Goal: Use online tool/utility: Utilize a website feature to perform a specific function

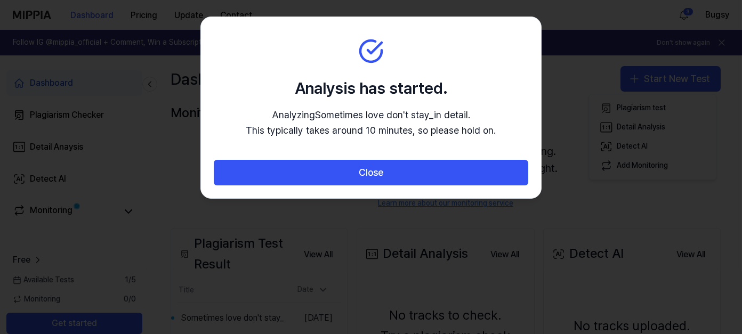
scroll to position [107, 0]
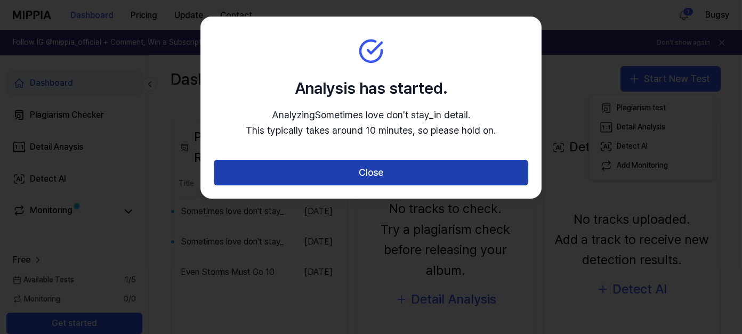
click at [488, 170] on button "Close" at bounding box center [371, 173] width 314 height 26
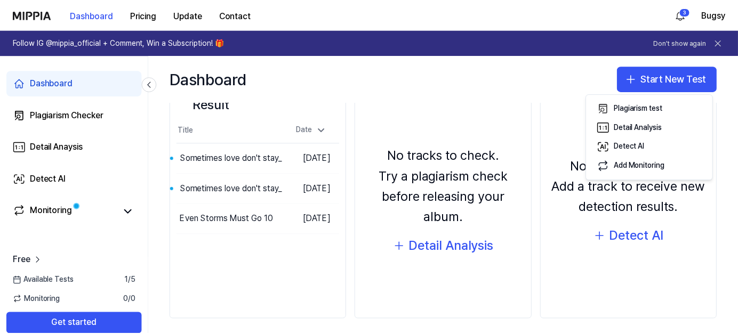
scroll to position [165, 0]
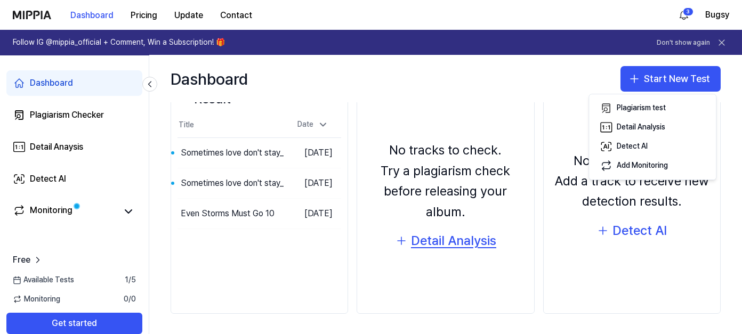
click at [475, 231] on div "Detail Analysis" at bounding box center [453, 241] width 85 height 20
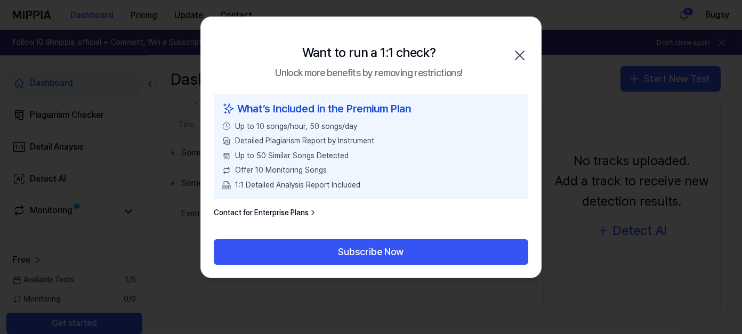
click at [524, 49] on icon "button" at bounding box center [519, 55] width 17 height 17
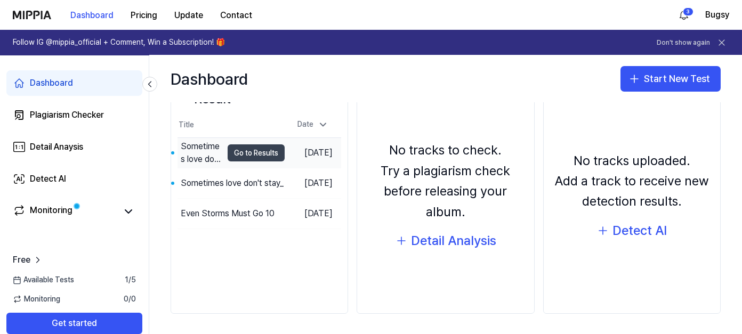
click at [241, 144] on button "Go to Results" at bounding box center [256, 152] width 57 height 17
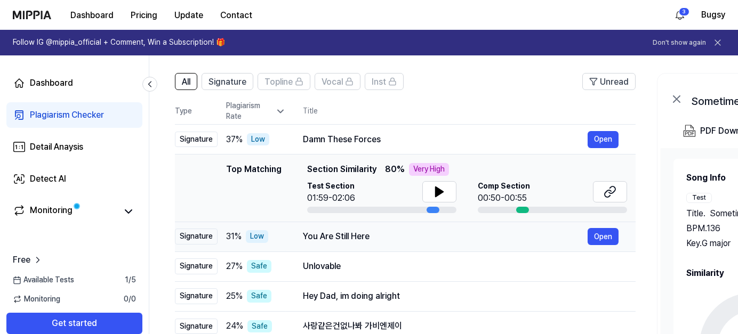
scroll to position [53, 0]
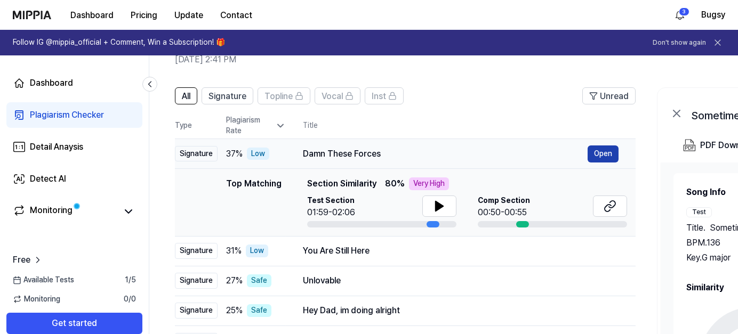
click at [597, 151] on button "Open" at bounding box center [602, 154] width 31 height 17
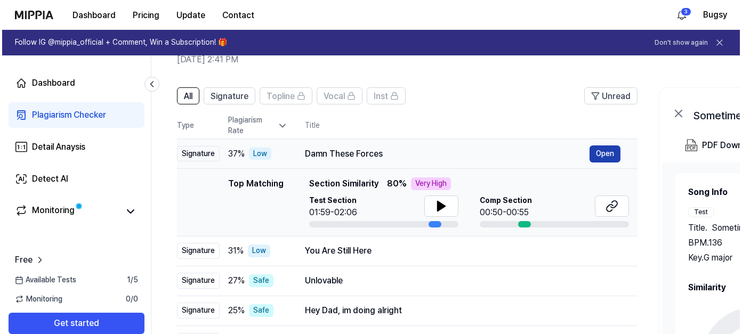
scroll to position [0, 0]
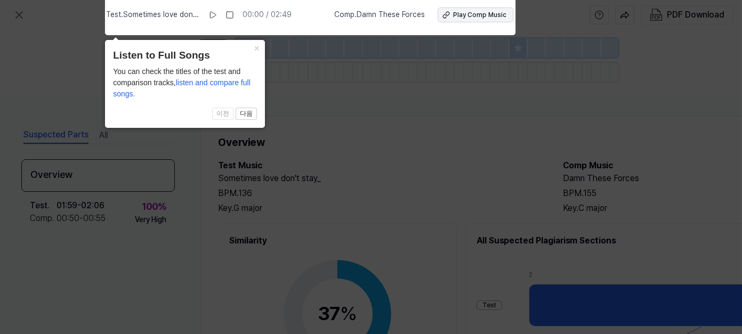
click at [464, 15] on div "Play Comp Music" at bounding box center [479, 15] width 53 height 9
click at [429, 173] on icon at bounding box center [371, 165] width 742 height 340
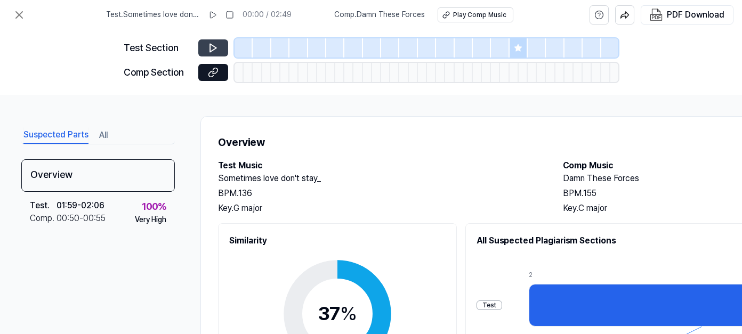
click at [208, 49] on icon at bounding box center [213, 48] width 11 height 11
click at [213, 71] on icon at bounding box center [211, 74] width 5 height 6
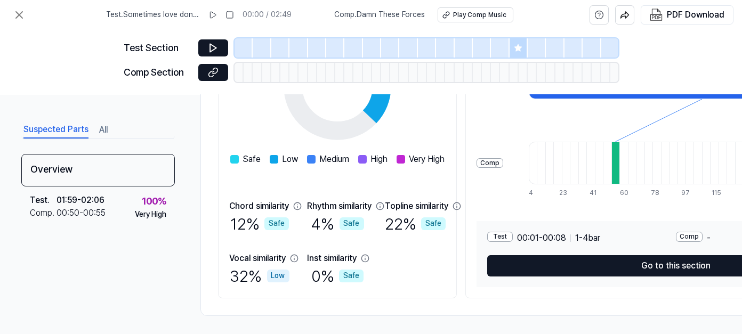
scroll to position [234, 0]
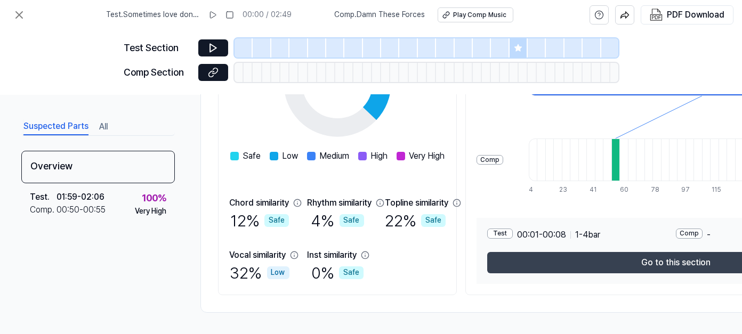
click at [674, 261] on button "Go to this section" at bounding box center [675, 262] width 377 height 21
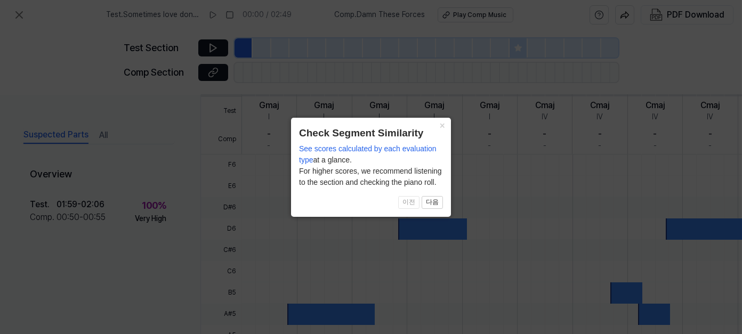
scroll to position [377, 0]
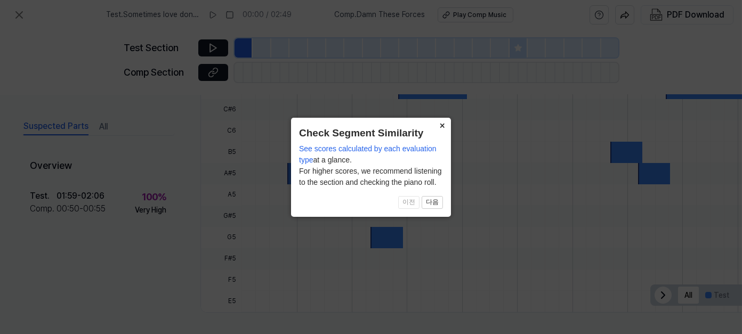
click at [438, 125] on button "×" at bounding box center [442, 125] width 17 height 15
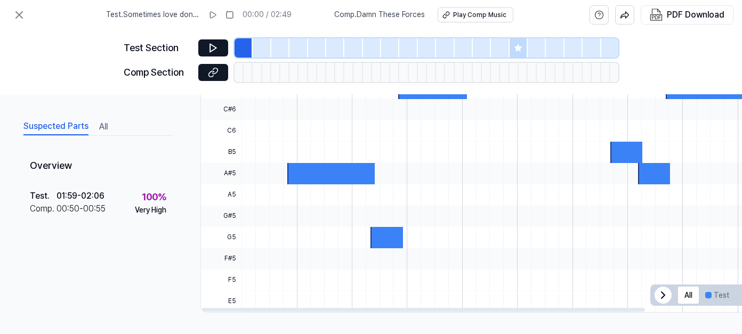
click at [309, 172] on div at bounding box center [330, 173] width 87 height 21
click at [72, 127] on button "Suspected Parts" at bounding box center [55, 126] width 65 height 17
click at [216, 17] on icon at bounding box center [212, 15] width 9 height 9
click at [212, 15] on rect at bounding box center [212, 15] width 2 height 6
click at [452, 15] on button "Play Comp Music" at bounding box center [476, 14] width 76 height 15
